Goal: Transaction & Acquisition: Book appointment/travel/reservation

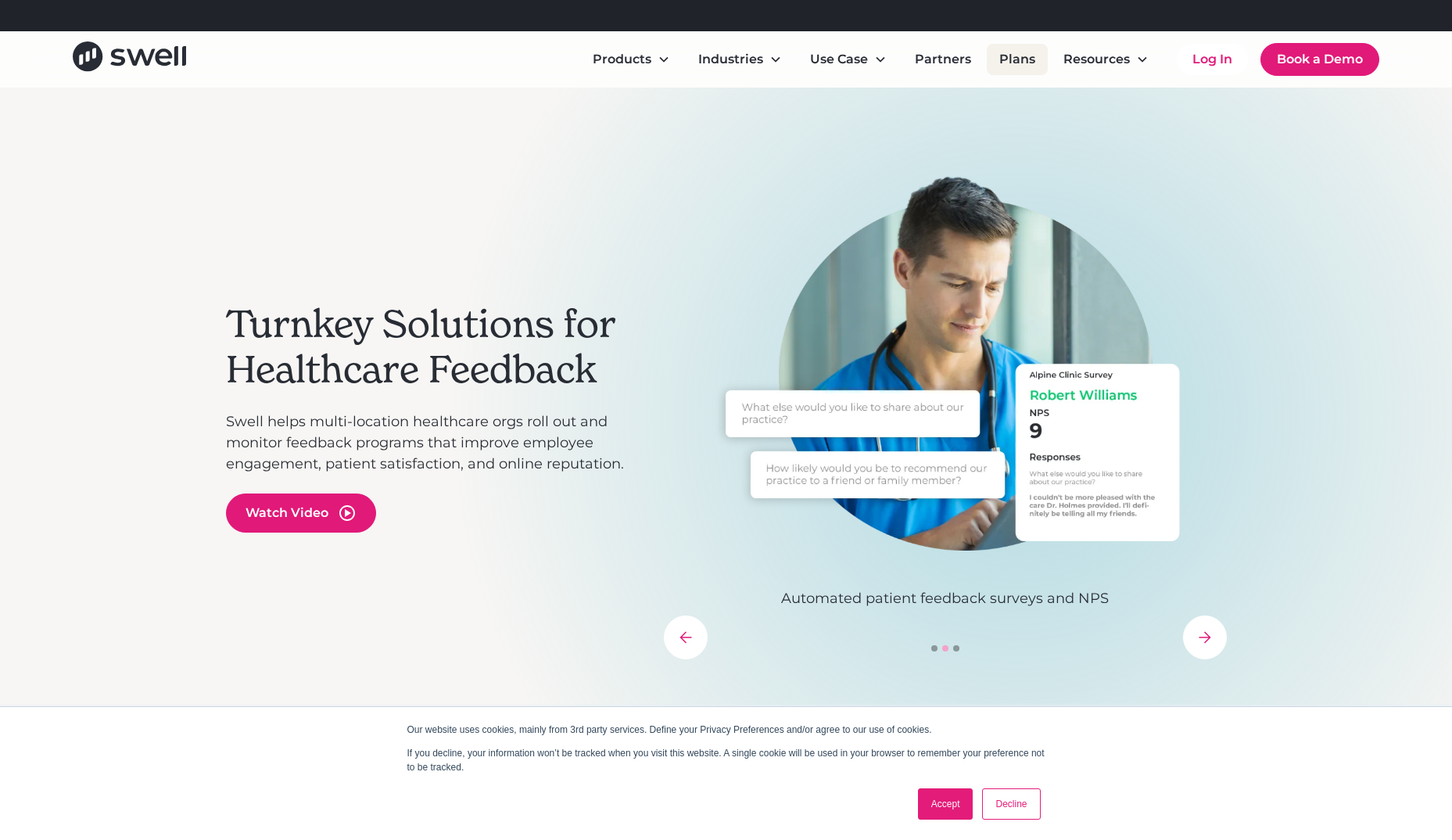
drag, startPoint x: 1005, startPoint y: 72, endPoint x: 988, endPoint y: 73, distance: 17.0
click at [1005, 72] on link "Plans" at bounding box center [1017, 59] width 61 height 31
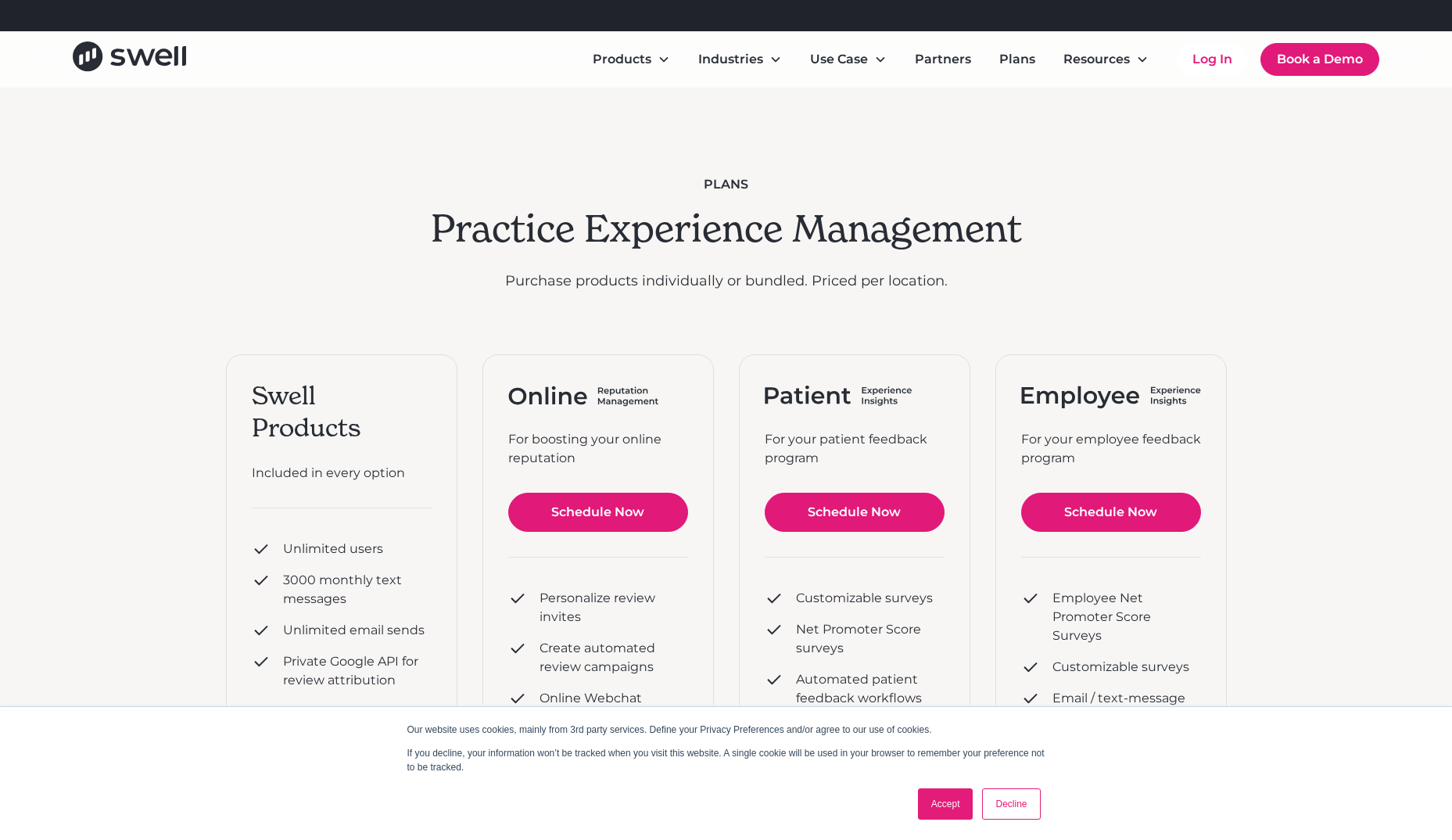
click at [1016, 818] on link "Decline" at bounding box center [1011, 803] width 58 height 31
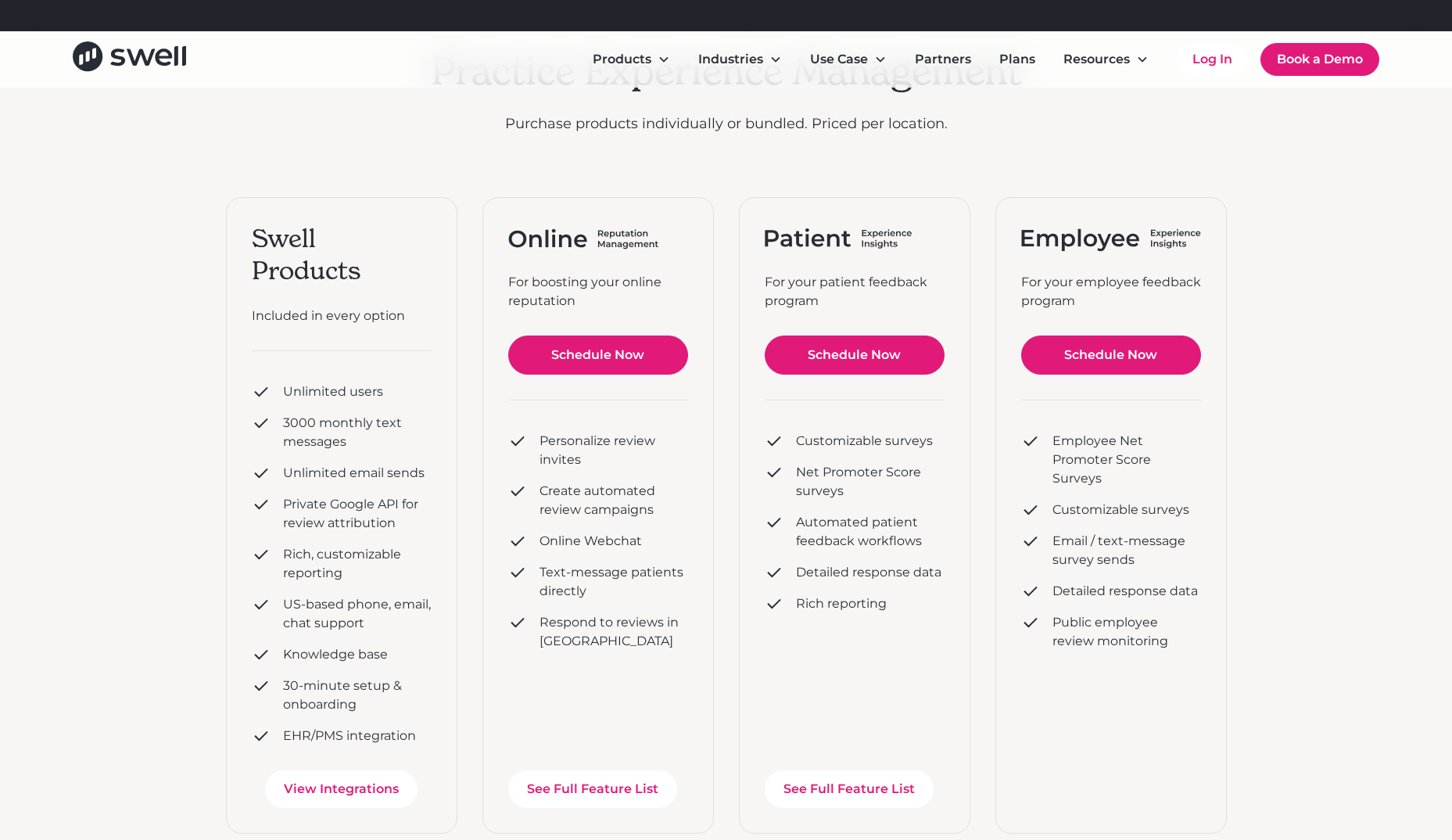
scroll to position [157, 0]
click at [1091, 362] on link "Schedule Now" at bounding box center [1111, 355] width 180 height 39
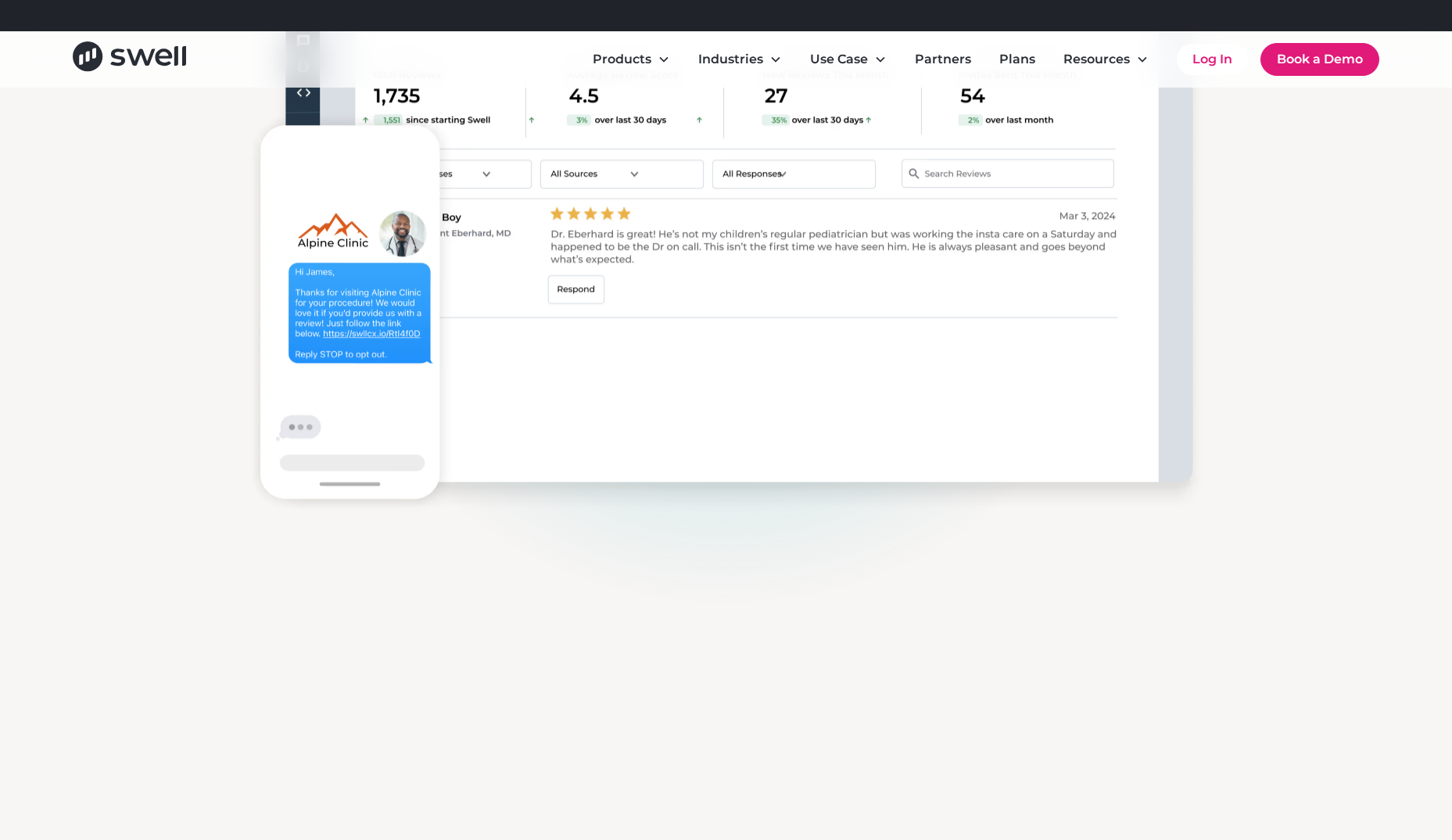
scroll to position [2268, 0]
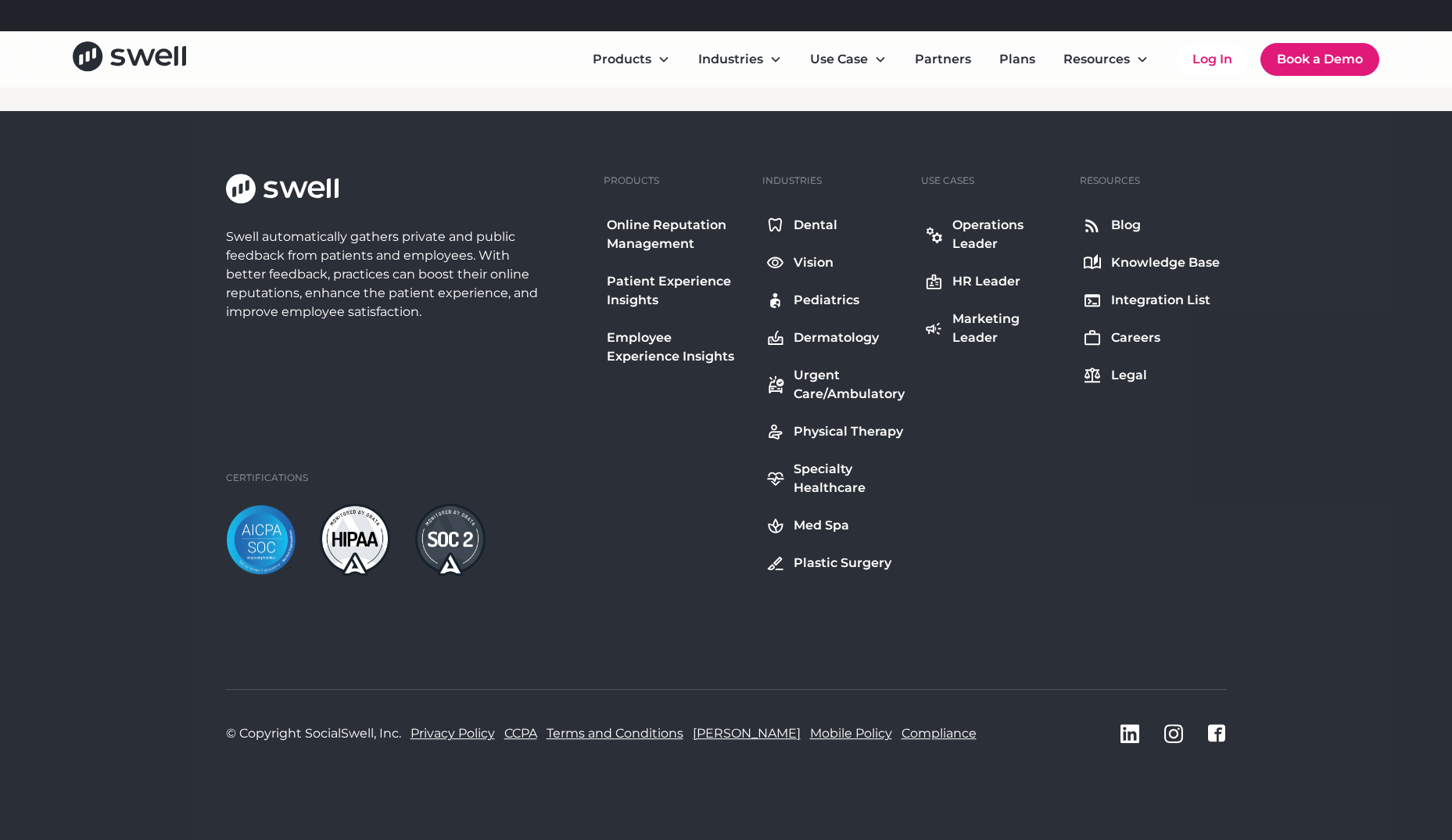
scroll to position [1775, 0]
